Goal: Task Accomplishment & Management: Complete application form

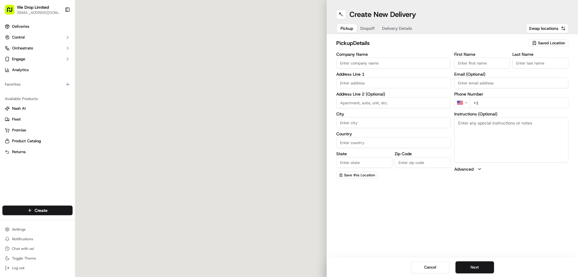
click at [368, 62] on input "Company Name" at bounding box center [393, 62] width 114 height 11
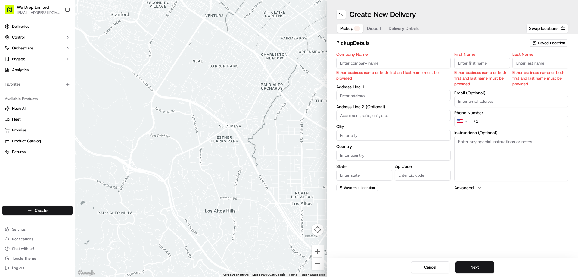
paste input "Victoria Kitchen"
type input "Victoria Kitchen"
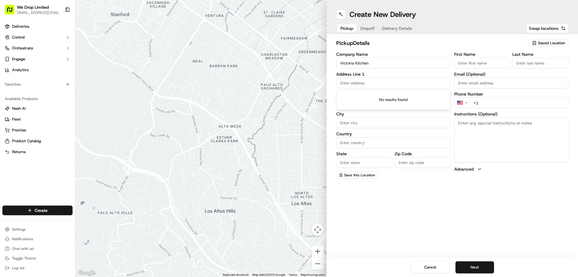
paste input "7 Dudley St, Luton LU2 0NP"
click at [373, 94] on div "[STREET_ADDRESS][PERSON_NAME]" at bounding box center [393, 95] width 111 height 9
type input "[STREET_ADDRESS][PERSON_NAME]"
type input "Luton"
type input "United Kingdom"
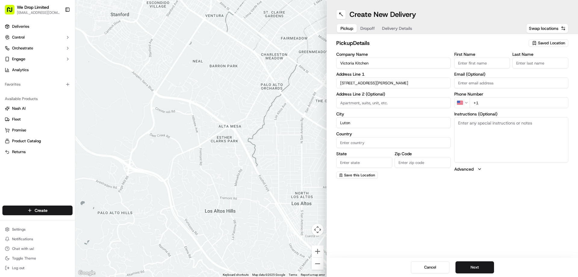
type input "England"
type input "LU2 0NP"
type input "7 Dudley Street"
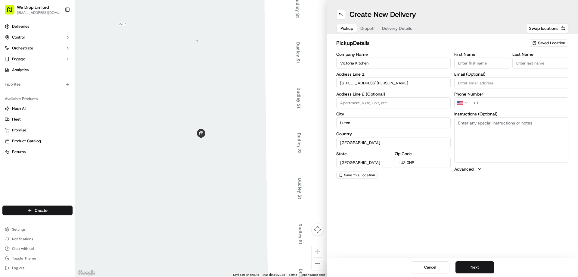
drag, startPoint x: 487, startPoint y: 103, endPoint x: 473, endPoint y: 100, distance: 15.0
click at [473, 100] on input "+1" at bounding box center [519, 102] width 99 height 11
click at [461, 102] on html "We Drop Limited hello@we-drop.co.uk Toggle Sidebar Deliveries Control Orchestra…" at bounding box center [289, 138] width 578 height 277
click at [483, 102] on input "+44" at bounding box center [519, 102] width 99 height 11
paste input "01582 535353"
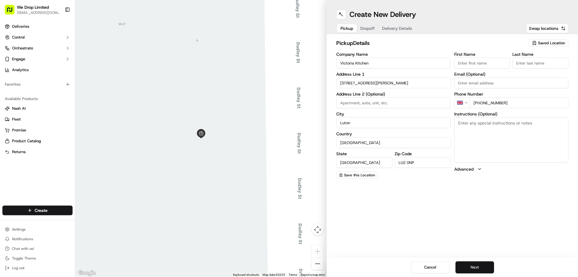
type input "+44 01582 535353"
click at [474, 271] on button "Next" at bounding box center [474, 267] width 39 height 12
paste input "[STREET_ADDRESS][PERSON_NAME]"
drag, startPoint x: 402, startPoint y: 61, endPoint x: 315, endPoint y: 53, distance: 88.0
click at [315, 53] on div "← Move left → Move right ↑ Move up ↓ Move down + Zoom in - Zoom out Home Jump l…" at bounding box center [326, 138] width 503 height 277
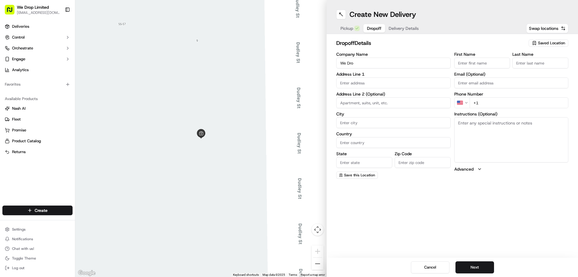
type input "We Drop"
drag, startPoint x: 377, startPoint y: 65, endPoint x: 300, endPoint y: 57, distance: 77.6
click at [300, 57] on div "← Move left → Move right ↑ Move up ↓ Move down + Zoom in - Zoom out Home Jump l…" at bounding box center [326, 138] width 503 height 277
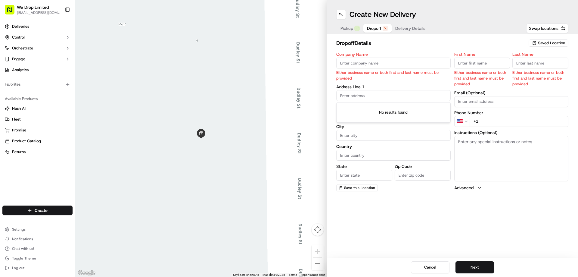
click at [352, 83] on div "Company Name Either business name or both first and last name must be provided …" at bounding box center [393, 121] width 114 height 139
drag, startPoint x: 352, startPoint y: 83, endPoint x: 347, endPoint y: 95, distance: 13.0
click at [347, 95] on input "text" at bounding box center [393, 95] width 114 height 11
paste input "[STREET_ADDRESS][PERSON_NAME]"
click at [368, 107] on div "[STREET_ADDRESS][PERSON_NAME]" at bounding box center [393, 108] width 111 height 9
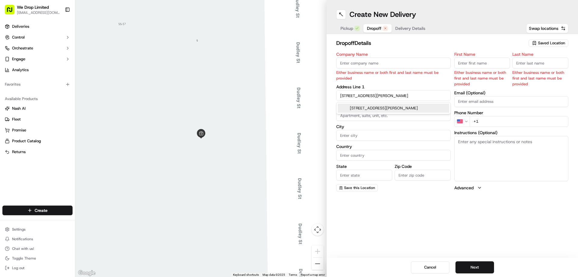
type input "[STREET_ADDRESS][PERSON_NAME]"
type input "Luton"
type input "United Kingdom"
type input "England"
type input "LU2 0NF"
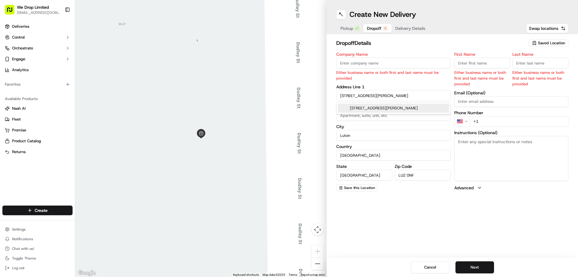
type input "10 Edward Street"
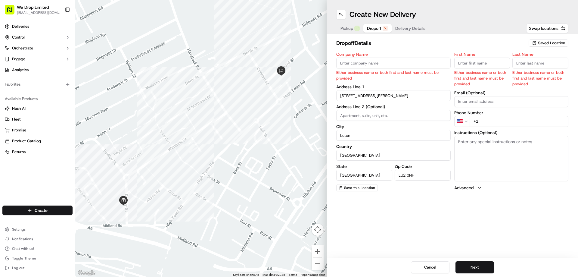
paste input "WED014069"
type input "WED014069"
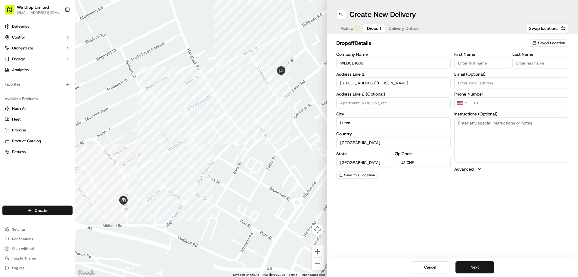
drag, startPoint x: 359, startPoint y: 104, endPoint x: 370, endPoint y: 85, distance: 21.6
click at [370, 85] on input "10 Edward Street" at bounding box center [393, 82] width 114 height 11
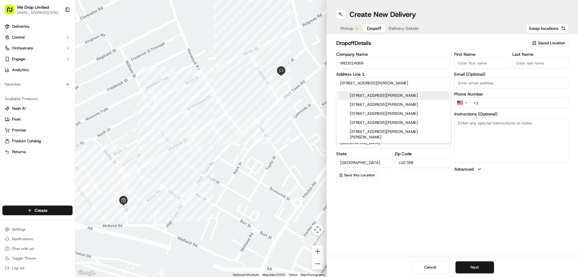
click at [376, 84] on input "10 Edward Street" at bounding box center [393, 82] width 114 height 11
paste input ", Luton LU2 0NF, UK"
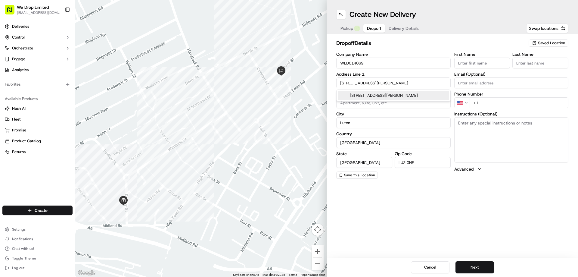
click at [391, 95] on div "[STREET_ADDRESS][PERSON_NAME]" at bounding box center [393, 95] width 111 height 9
type input "10 Edward Street"
click at [464, 103] on html "We Drop Limited hello@we-drop.co.uk Toggle Sidebar Deliveries Control Orchestra…" at bounding box center [289, 138] width 578 height 277
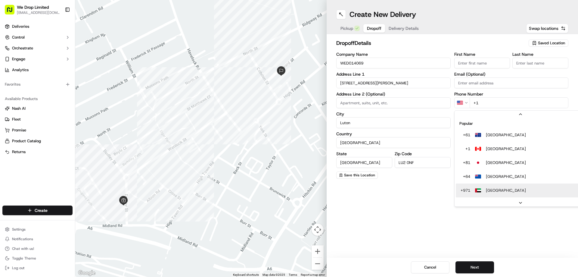
scroll to position [19, 0]
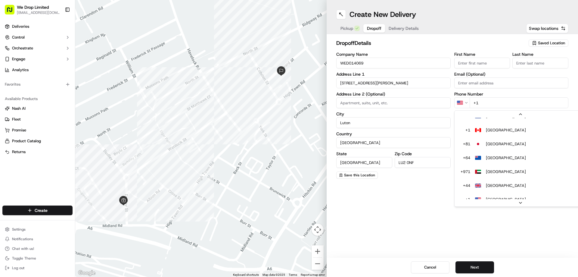
drag, startPoint x: 496, startPoint y: 186, endPoint x: 490, endPoint y: 154, distance: 32.6
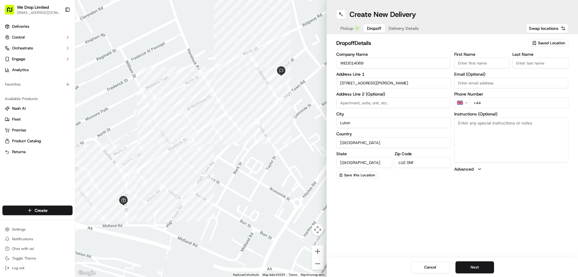
click at [483, 100] on input "+44" at bounding box center [519, 102] width 99 height 11
click at [459, 103] on html "We Drop Limited hello@we-drop.co.uk Toggle Sidebar Deliveries Control Orchestra…" at bounding box center [289, 138] width 578 height 277
click at [486, 103] on input "+44" at bounding box center [519, 102] width 99 height 11
paste input "447424619553"
click at [353, 61] on input "WED014069" at bounding box center [393, 62] width 114 height 11
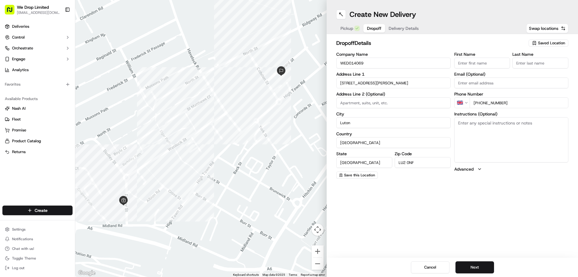
click at [353, 61] on input "WED014069" at bounding box center [393, 62] width 114 height 11
click at [478, 266] on button "Next" at bounding box center [474, 267] width 39 height 12
click at [486, 103] on input "+44 447424619553" at bounding box center [519, 102] width 99 height 11
type input "+44 7424 619553"
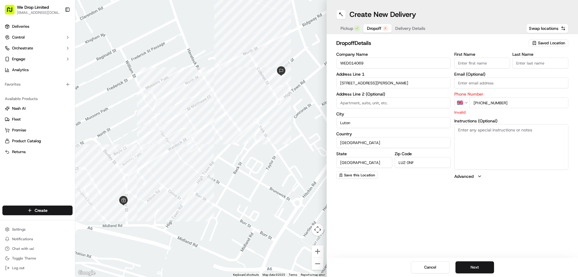
click at [477, 225] on div "Create New Delivery Pickup Dropoff Delivery Details Swap locations dropoff Deta…" at bounding box center [452, 138] width 251 height 277
click at [473, 268] on button "Next" at bounding box center [474, 267] width 39 height 12
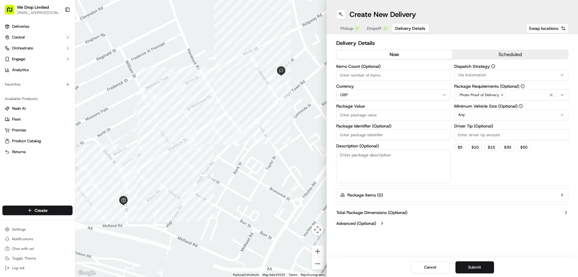
click at [352, 157] on textarea "Description (Optional)" at bounding box center [393, 166] width 114 height 34
paste textarea "WED014069"
type textarea "WED014069"
click at [479, 210] on button "Total Package Dimensions (Optional)" at bounding box center [452, 212] width 232 height 6
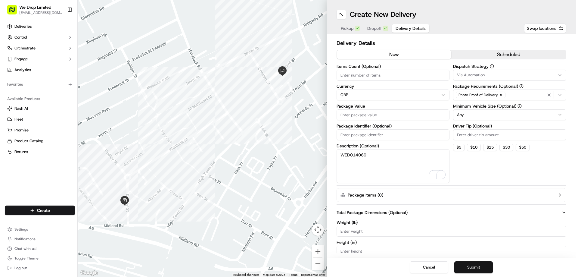
scroll to position [0, 0]
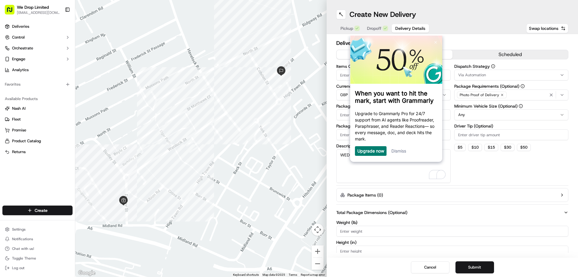
click at [404, 151] on link "Dismiss" at bounding box center [398, 150] width 15 height 5
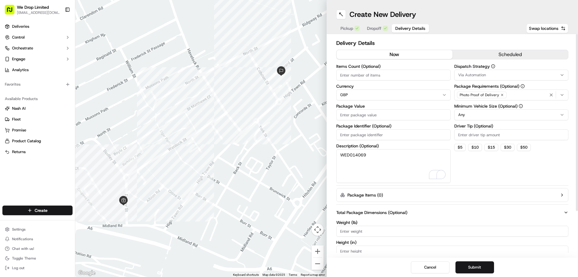
click at [364, 75] on input "Items Count (Optional)" at bounding box center [393, 75] width 114 height 11
click at [476, 264] on button "Submit" at bounding box center [474, 267] width 39 height 12
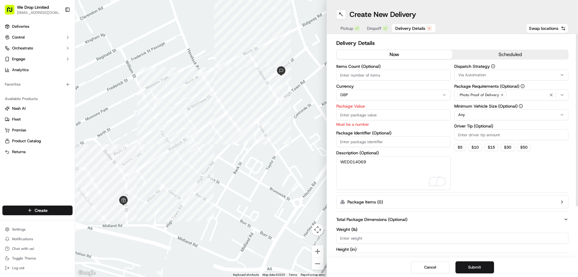
click at [351, 112] on input "Package Value" at bounding box center [393, 114] width 114 height 11
type input "18.89"
click at [414, 211] on div "Delivery Details now scheduled Items Count (Optional) Currency GBP Package Valu…" at bounding box center [452, 177] width 232 height 277
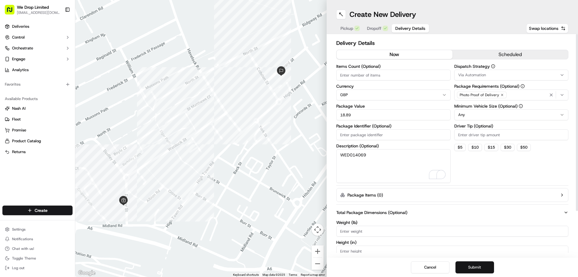
click at [479, 266] on button "Submit" at bounding box center [474, 267] width 39 height 12
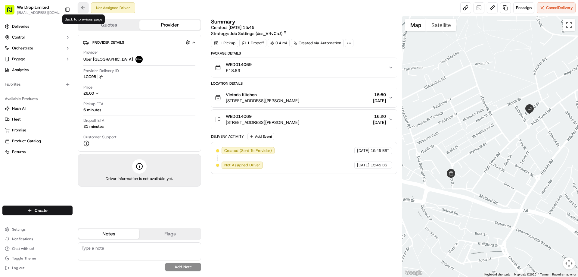
click at [82, 9] on button at bounding box center [83, 7] width 11 height 11
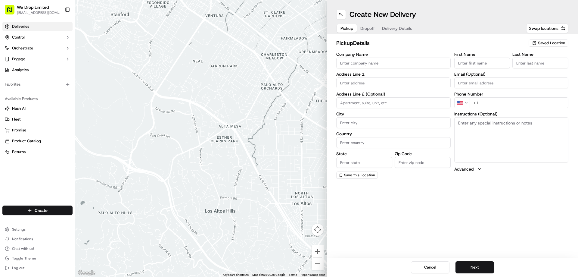
click at [26, 28] on span "Deliveries" at bounding box center [20, 26] width 17 height 5
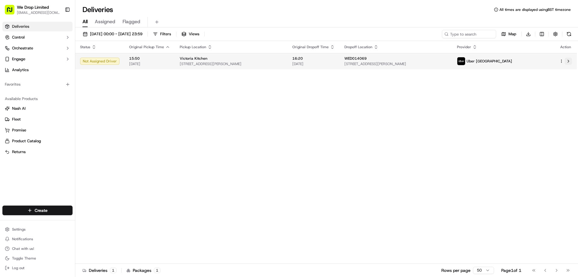
click at [569, 62] on button at bounding box center [568, 60] width 7 height 7
click at [560, 60] on html "We Drop Limited hello@we-drop.co.uk Toggle Sidebar Deliveries Control Orchestra…" at bounding box center [289, 138] width 578 height 277
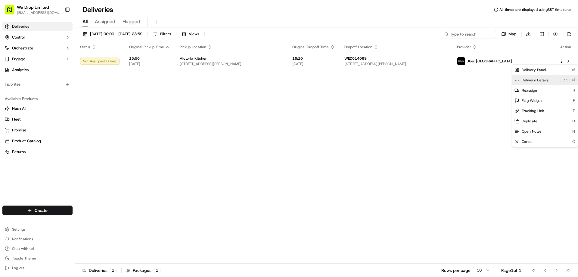
click at [543, 79] on span "Delivery Details" at bounding box center [535, 80] width 27 height 5
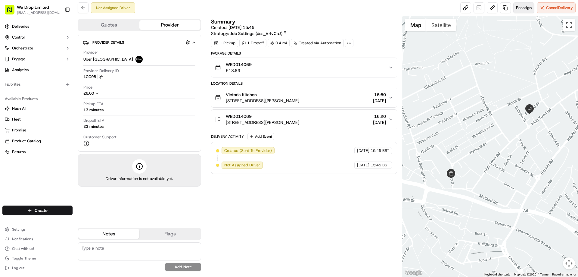
click at [519, 11] on button "Reassign" at bounding box center [523, 7] width 21 height 11
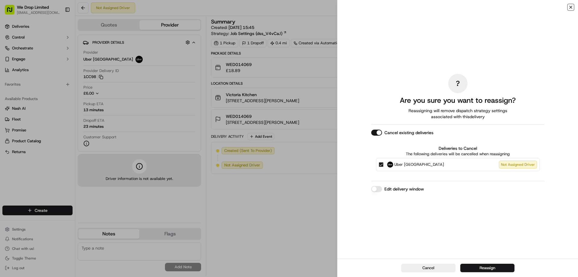
click at [572, 6] on icon "button" at bounding box center [571, 7] width 2 height 2
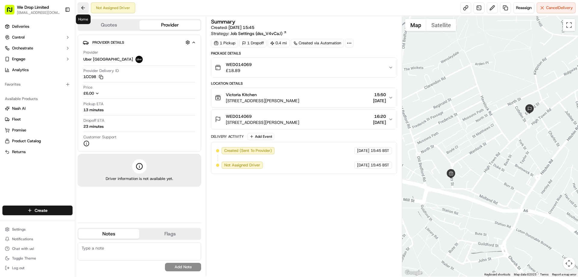
click at [86, 8] on button at bounding box center [83, 7] width 11 height 11
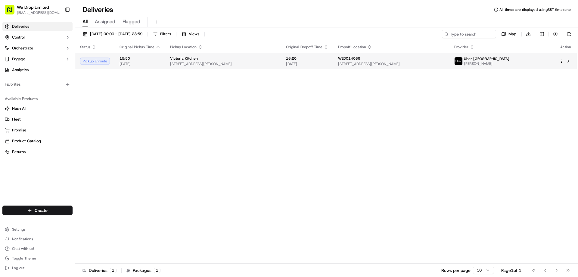
click at [560, 61] on html "We Drop Limited hello@we-drop.co.uk Toggle Sidebar Deliveries Control Orchestra…" at bounding box center [289, 138] width 578 height 277
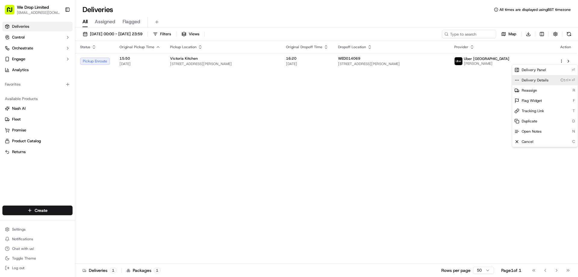
drag, startPoint x: 541, startPoint y: 69, endPoint x: 539, endPoint y: 80, distance: 10.7
click at [539, 80] on div "Delivery Panel ⏎ Delivery Details Ctrl+⏎ Reassign R Flag Widget F Tracking Link…" at bounding box center [545, 105] width 66 height 82
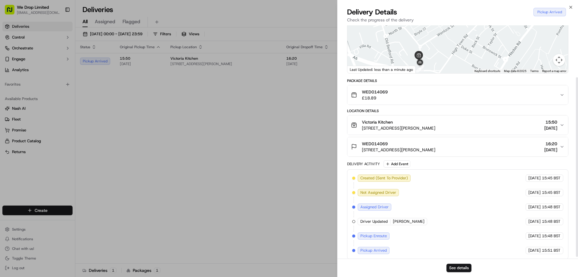
scroll to position [70, 0]
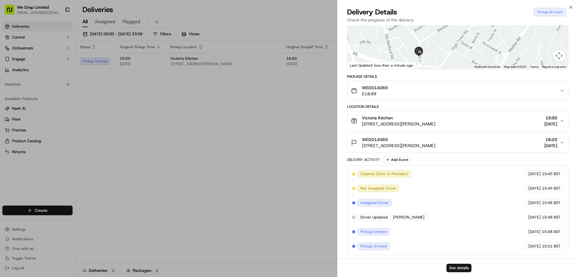
drag, startPoint x: 404, startPoint y: 199, endPoint x: 395, endPoint y: 265, distance: 66.9
click at [395, 265] on div "See details" at bounding box center [457, 267] width 241 height 18
drag, startPoint x: 379, startPoint y: 172, endPoint x: 340, endPoint y: 149, distance: 46.0
click at [340, 149] on div "Provider Uber UK MANDIP V. Provider Id 1CC98 Dropoff ETA 15:55 Price £6.00 Dist…" at bounding box center [457, 121] width 241 height 332
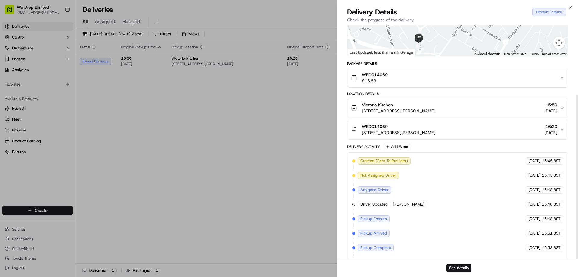
scroll to position [99, 0]
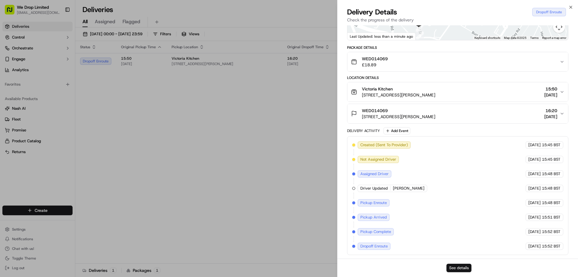
click at [465, 268] on button "See details" at bounding box center [458, 267] width 25 height 8
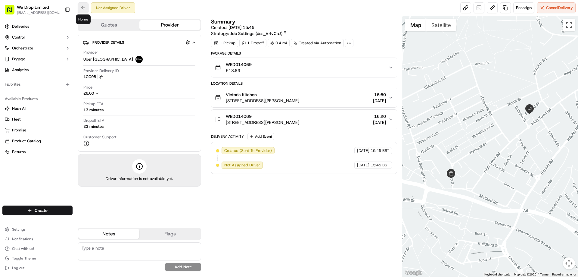
click at [84, 8] on button at bounding box center [83, 7] width 11 height 11
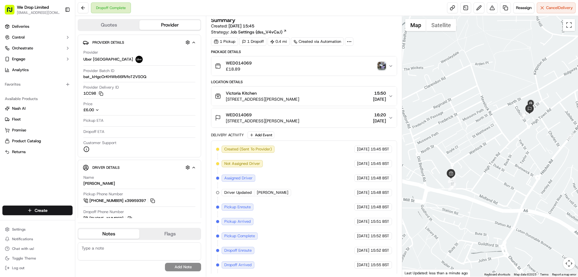
scroll to position [16, 0]
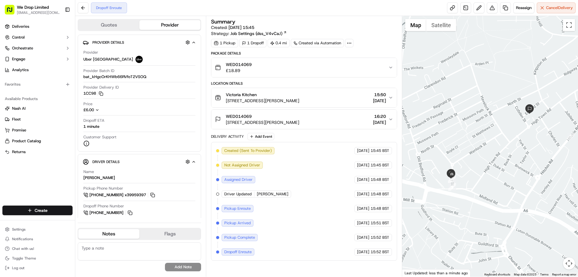
click at [347, 43] on icon at bounding box center [348, 42] width 5 height 5
click at [478, 7] on button at bounding box center [479, 7] width 11 height 11
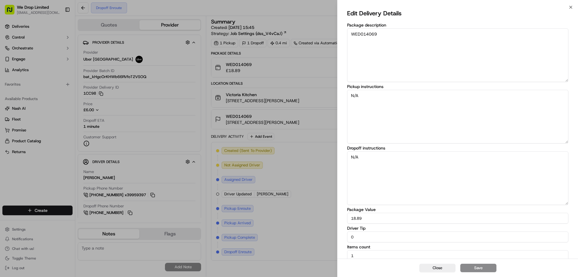
click at [393, 33] on textarea "WED014069" at bounding box center [457, 55] width 221 height 54
paste textarea "WED014069"
drag, startPoint x: 417, startPoint y: 46, endPoint x: 385, endPoint y: 45, distance: 31.3
click at [385, 45] on textarea "WED014069 call me on arrival WED014069" at bounding box center [457, 55] width 221 height 54
paste textarea "447424619553"
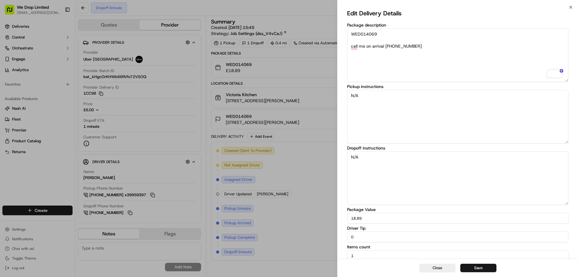
click at [391, 45] on textarea "WED014069 call me on arrival [PHONE_NUMBER]" at bounding box center [457, 55] width 221 height 54
type textarea "WED014069 call me on arrival [PHONE_NUMBER]"
click at [483, 266] on button "Save" at bounding box center [478, 267] width 36 height 8
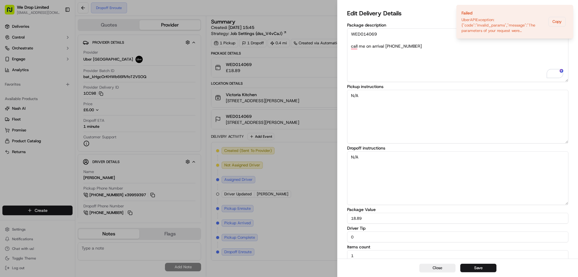
click at [394, 44] on textarea "WED014069 call me on arrival [PHONE_NUMBER]" at bounding box center [457, 55] width 221 height 54
click at [370, 102] on textarea "N/A" at bounding box center [457, 117] width 221 height 54
drag, startPoint x: 364, startPoint y: 95, endPoint x: 359, endPoint y: 98, distance: 5.4
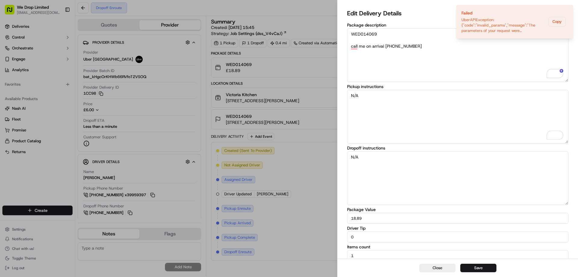
click at [359, 98] on textarea "N/A" at bounding box center [457, 117] width 221 height 54
click at [359, 95] on textarea "N/A" at bounding box center [457, 117] width 221 height 54
paste textarea "call me on arrival [PHONE_NUMBER]"
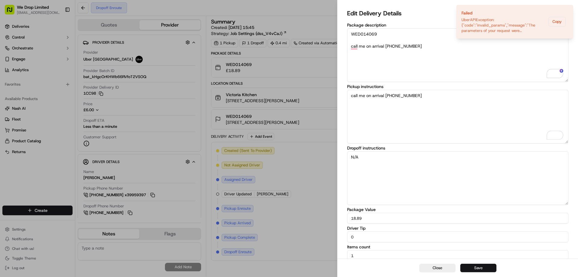
type textarea "call me on arrival [PHONE_NUMBER]"
click at [488, 270] on button "Save" at bounding box center [478, 267] width 36 height 8
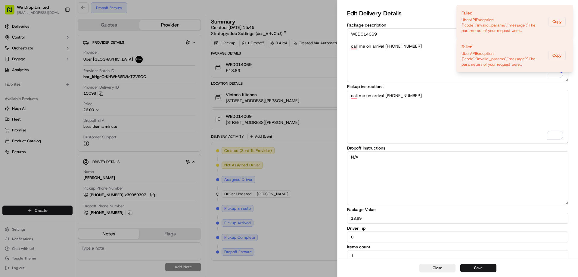
click at [471, 125] on textarea "call me on arrival [PHONE_NUMBER]" at bounding box center [457, 117] width 221 height 54
click at [569, 11] on icon "Notifications (F8)" at bounding box center [568, 10] width 5 height 5
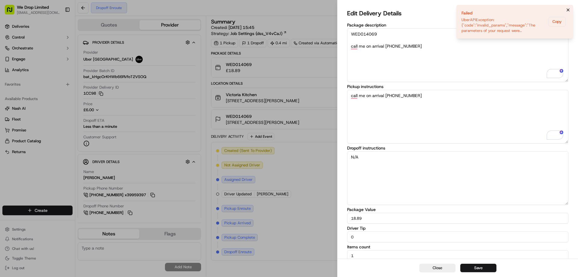
click at [568, 10] on icon "Notifications (F8)" at bounding box center [568, 10] width 5 height 5
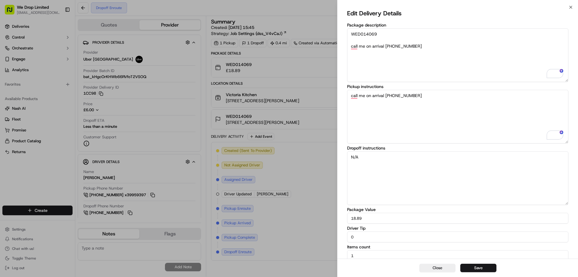
click at [571, 7] on div "Edit Delivery Details Package description WED014069 call me on arrival 07424619…" at bounding box center [457, 134] width 241 height 255
click at [571, 7] on icon "button" at bounding box center [570, 7] width 5 height 5
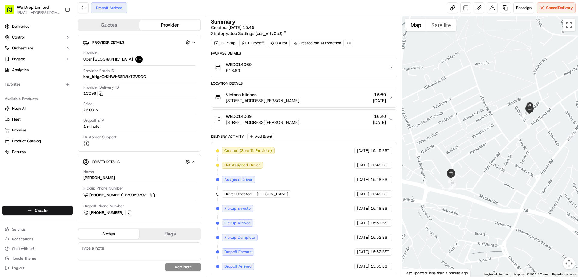
scroll to position [2, 0]
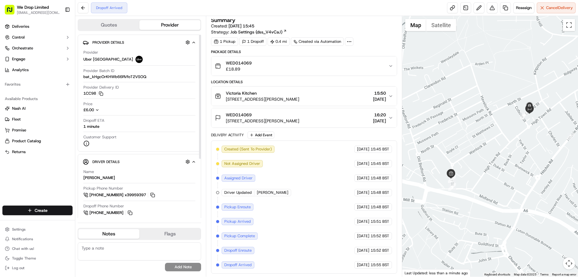
click at [99, 109] on icon "button" at bounding box center [97, 110] width 4 height 4
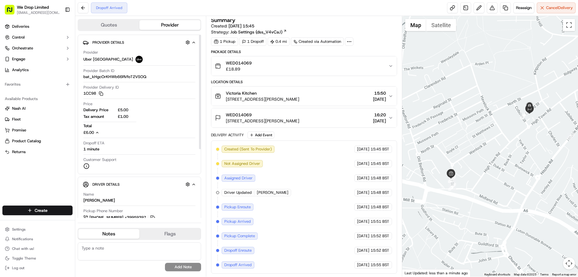
click at [99, 132] on icon "button" at bounding box center [97, 132] width 4 height 4
